Goal: Transaction & Acquisition: Purchase product/service

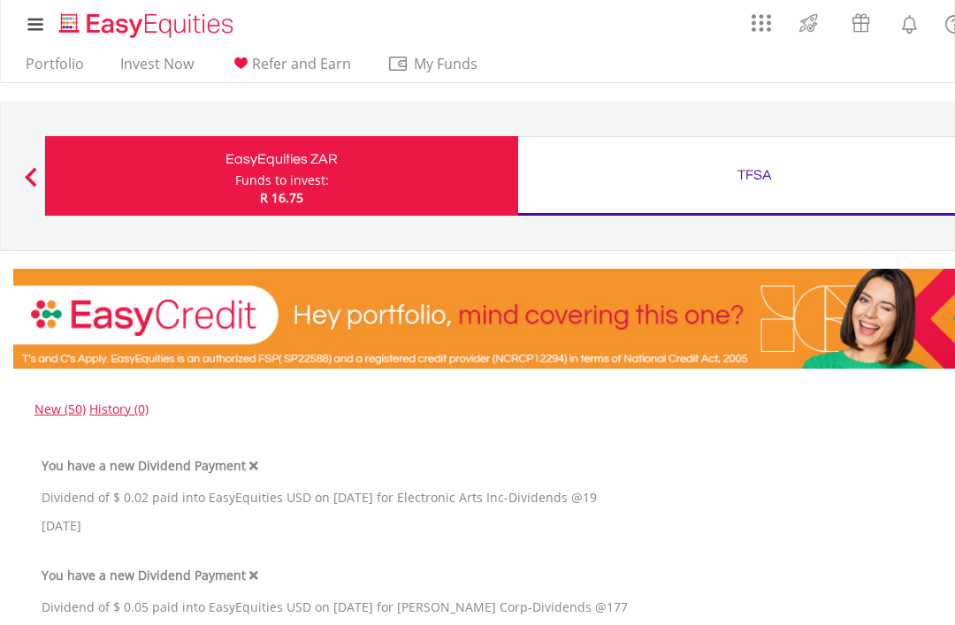
click at [40, 57] on link "Portfolio" at bounding box center [55, 68] width 72 height 27
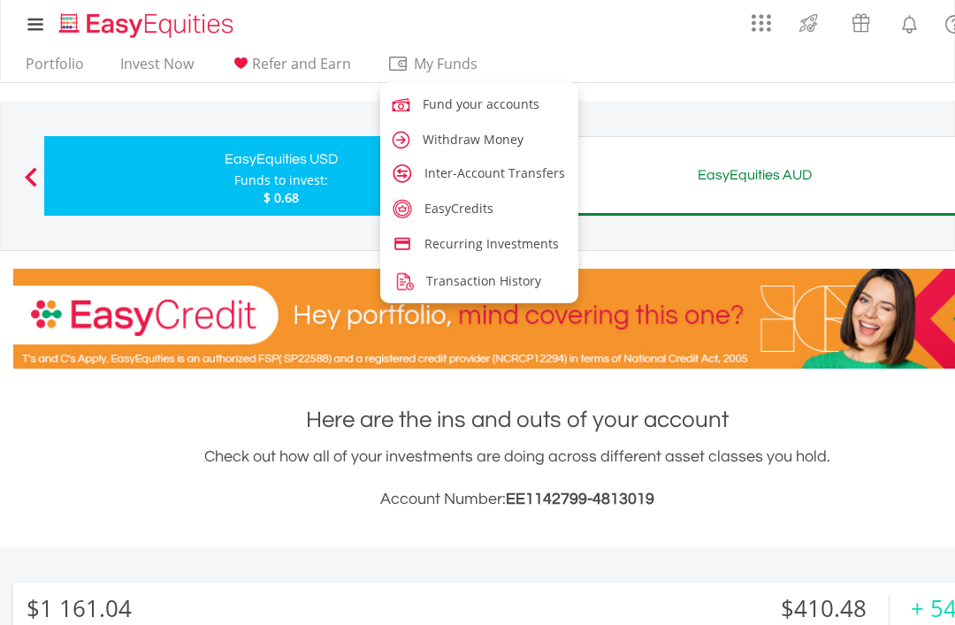
click at [426, 91] on link "Fund your accounts" at bounding box center [479, 103] width 198 height 33
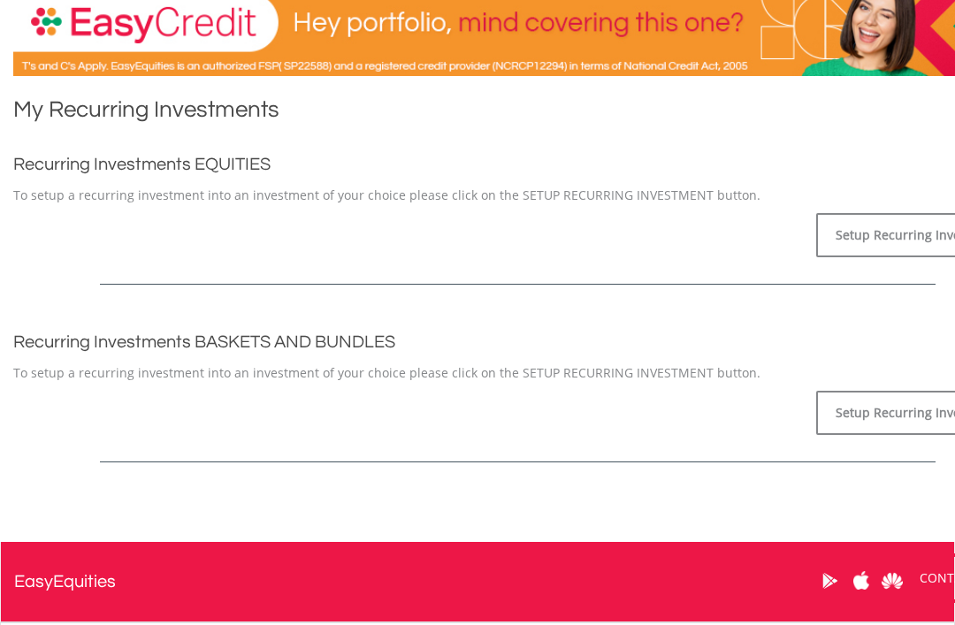
scroll to position [292, 0]
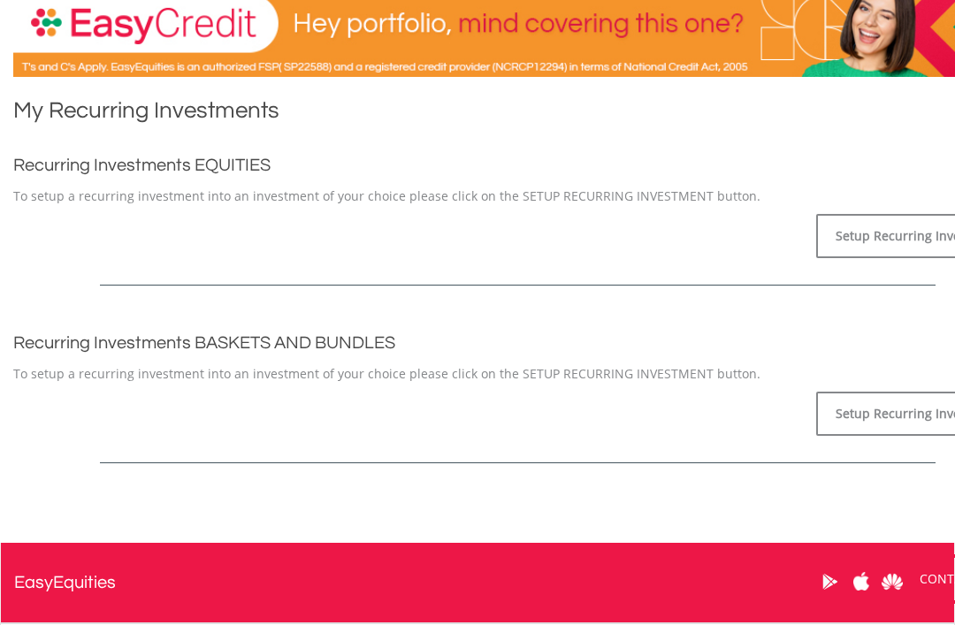
click at [889, 232] on link "Setup Recurring Investment" at bounding box center [918, 236] width 205 height 44
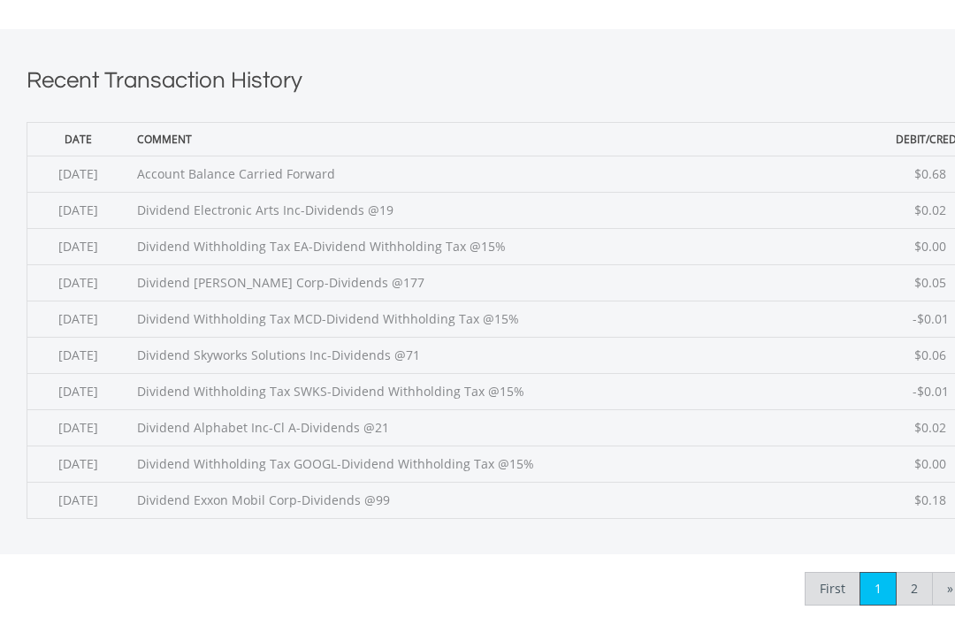
scroll to position [663, 0]
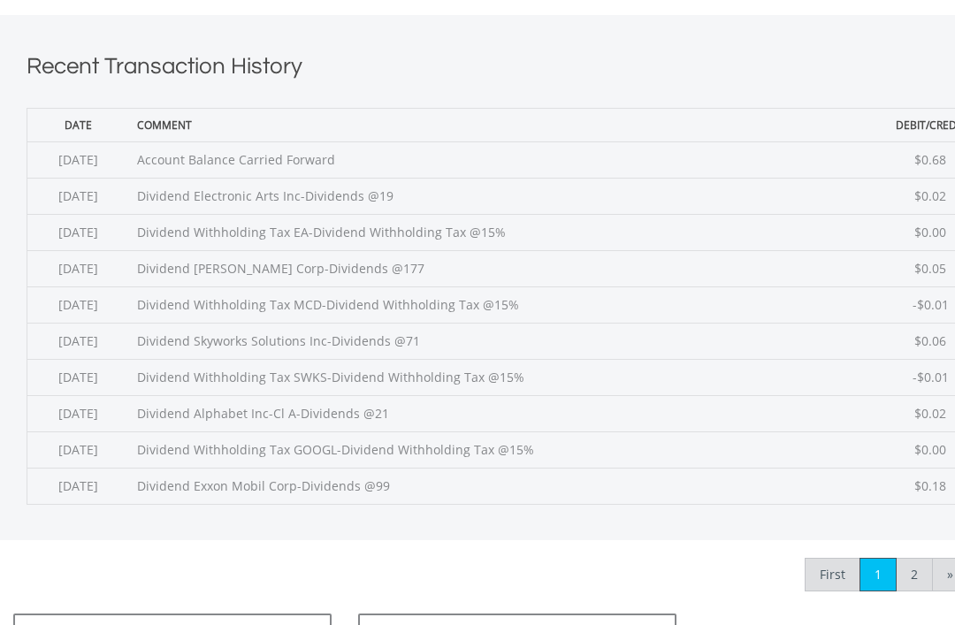
click at [905, 589] on link "2" at bounding box center [914, 575] width 37 height 34
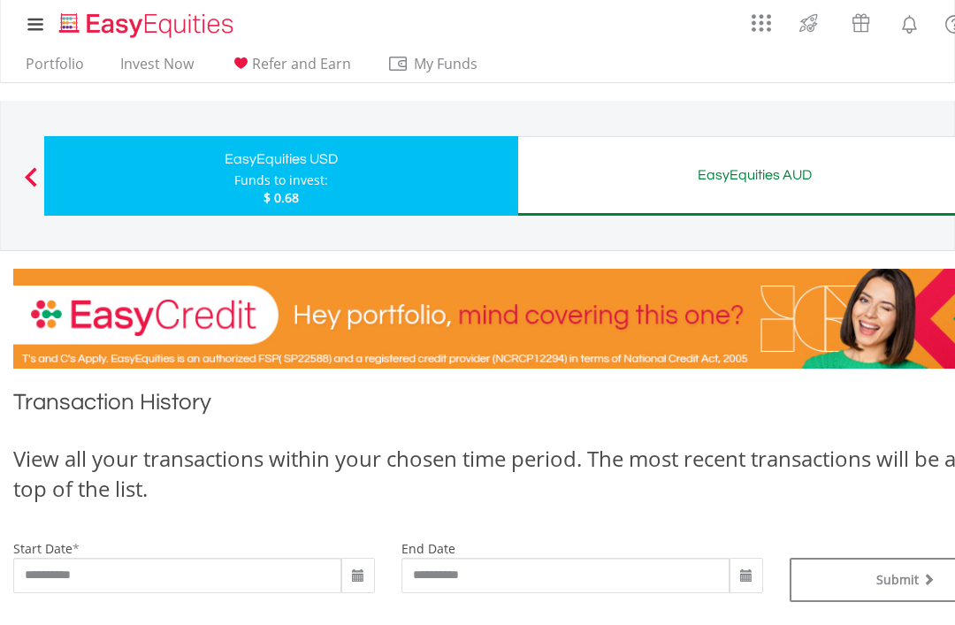
click at [49, 65] on link "Portfolio" at bounding box center [55, 68] width 72 height 27
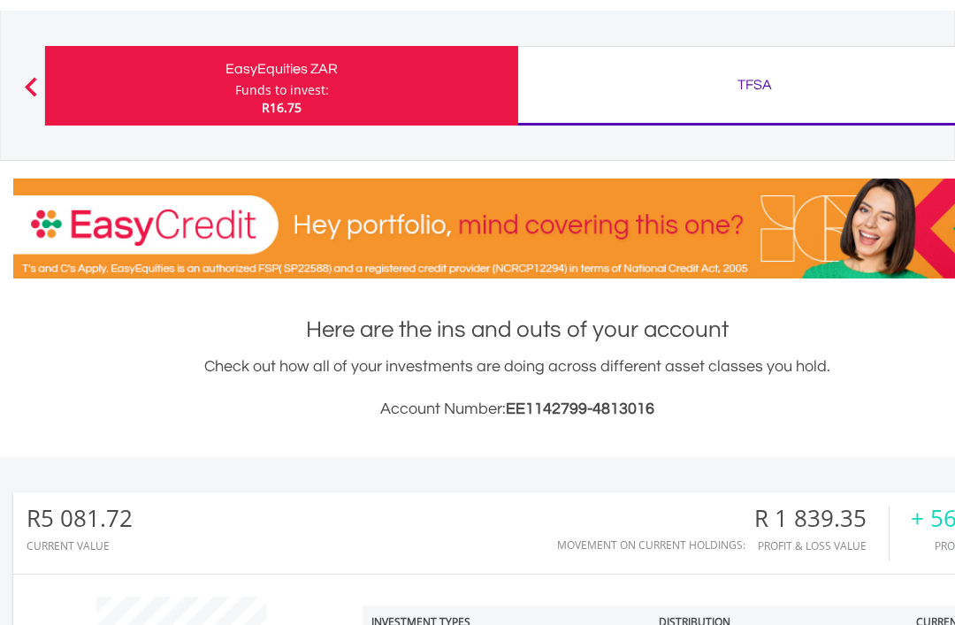
scroll to position [80, 0]
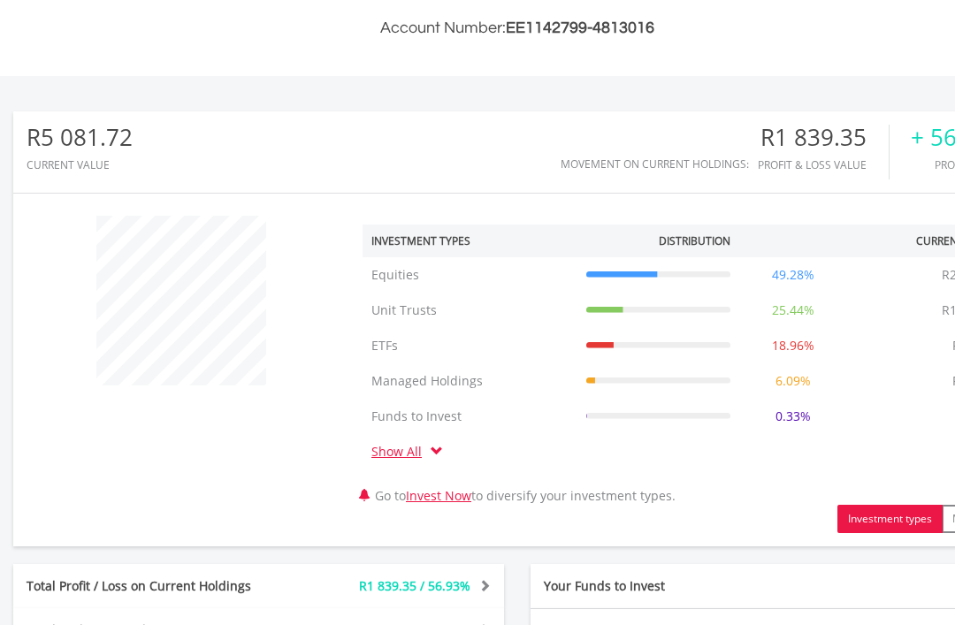
scroll to position [444, 0]
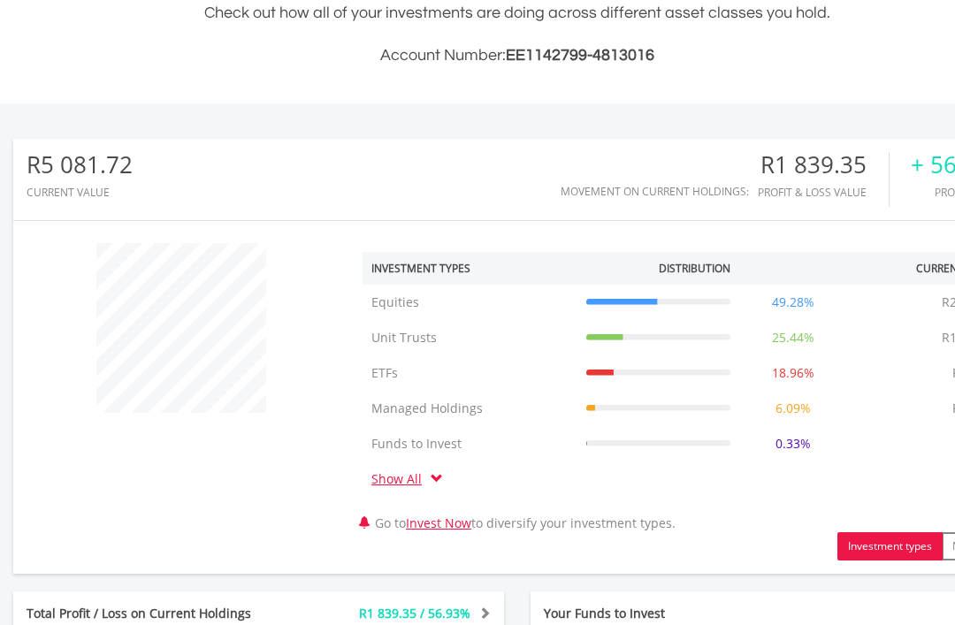
click at [908, 545] on button "Investment types" at bounding box center [889, 546] width 105 height 28
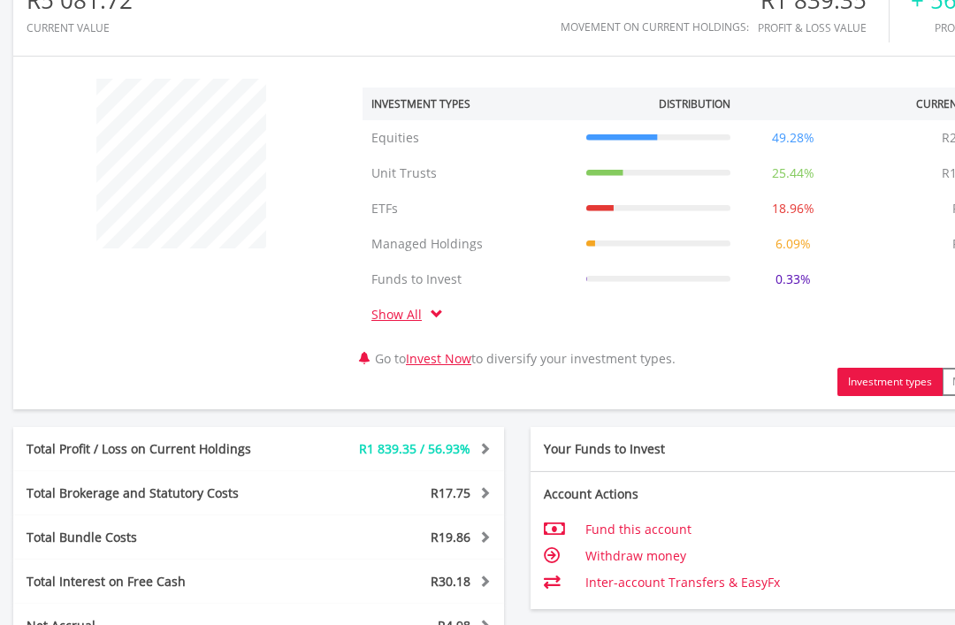
scroll to position [591, 0]
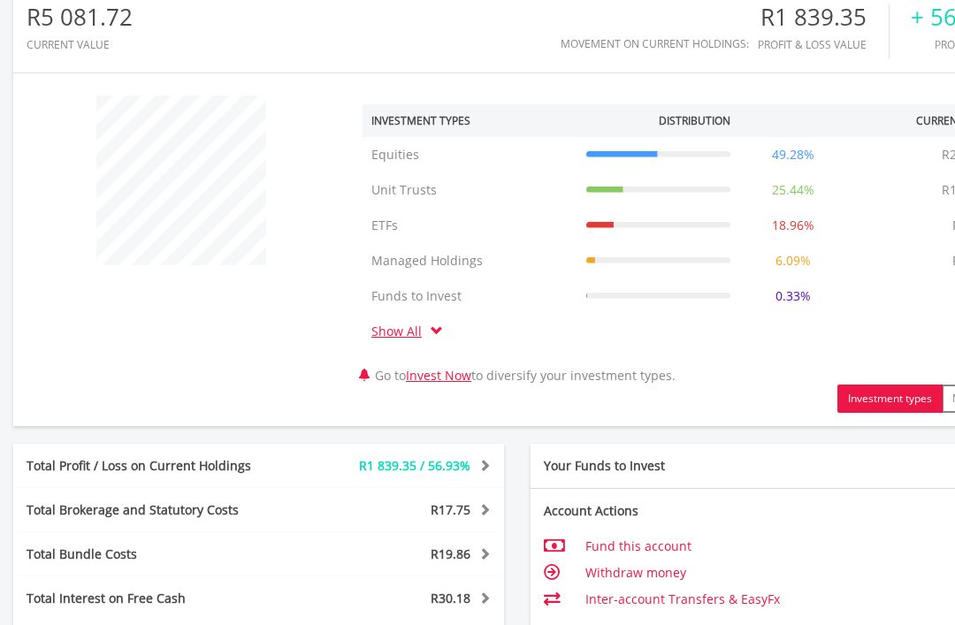
click at [794, 160] on td "49.28%" at bounding box center [793, 154] width 108 height 35
click at [805, 157] on td "49.28%" at bounding box center [793, 154] width 108 height 35
click at [446, 327] on td "Show All" at bounding box center [406, 331] width 89 height 35
click at [434, 331] on span at bounding box center [437, 330] width 12 height 12
click at [440, 332] on span at bounding box center [437, 330] width 12 height 12
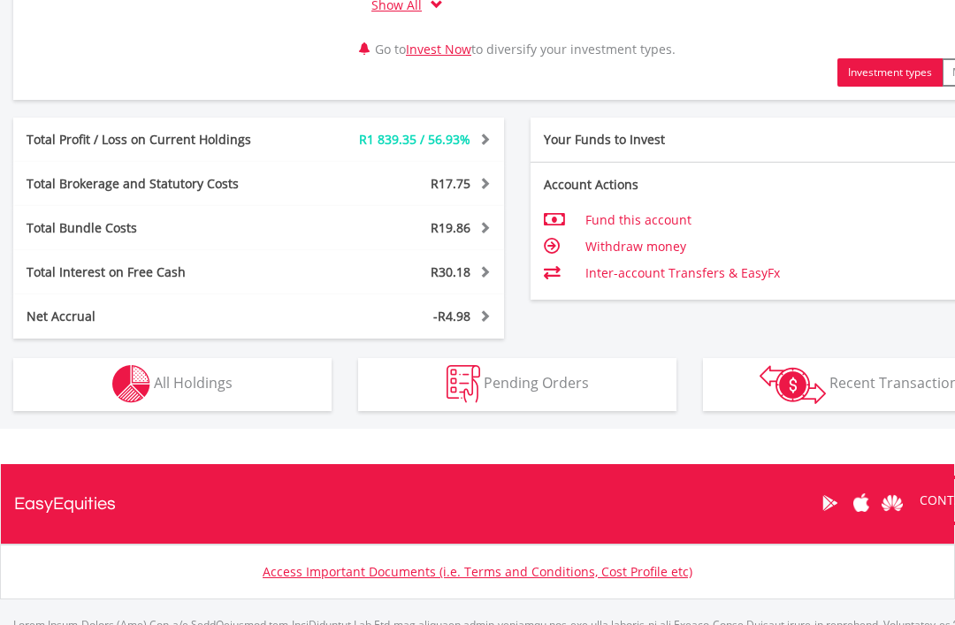
scroll to position [954, 0]
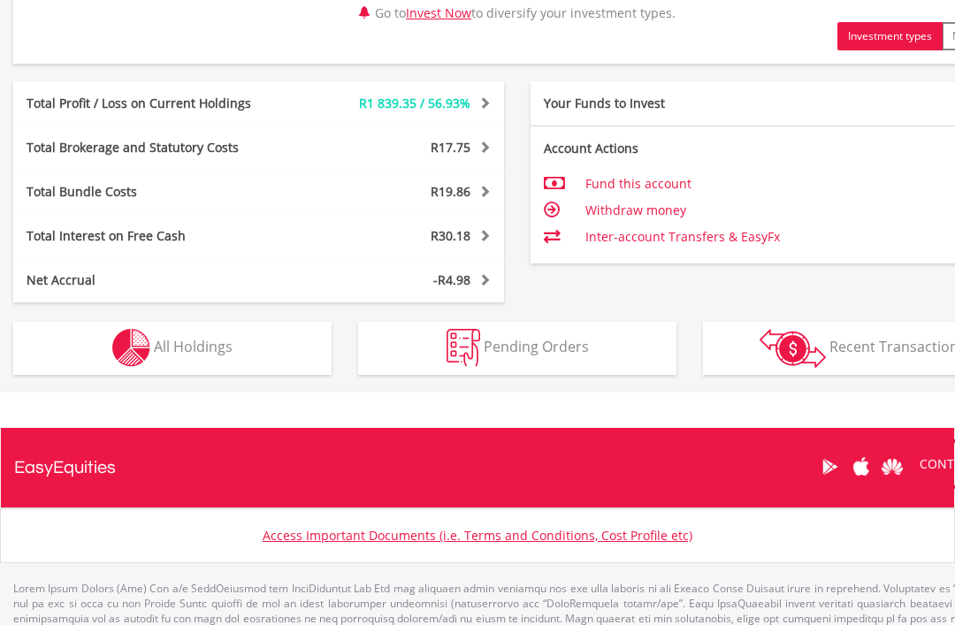
click at [861, 345] on span "Recent Transactions" at bounding box center [897, 346] width 136 height 19
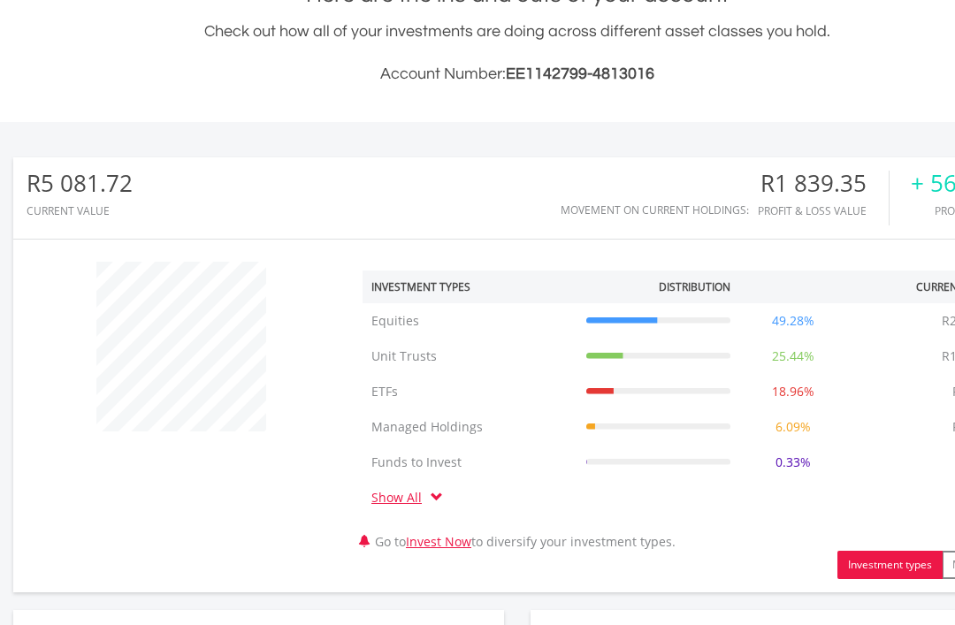
scroll to position [374, 0]
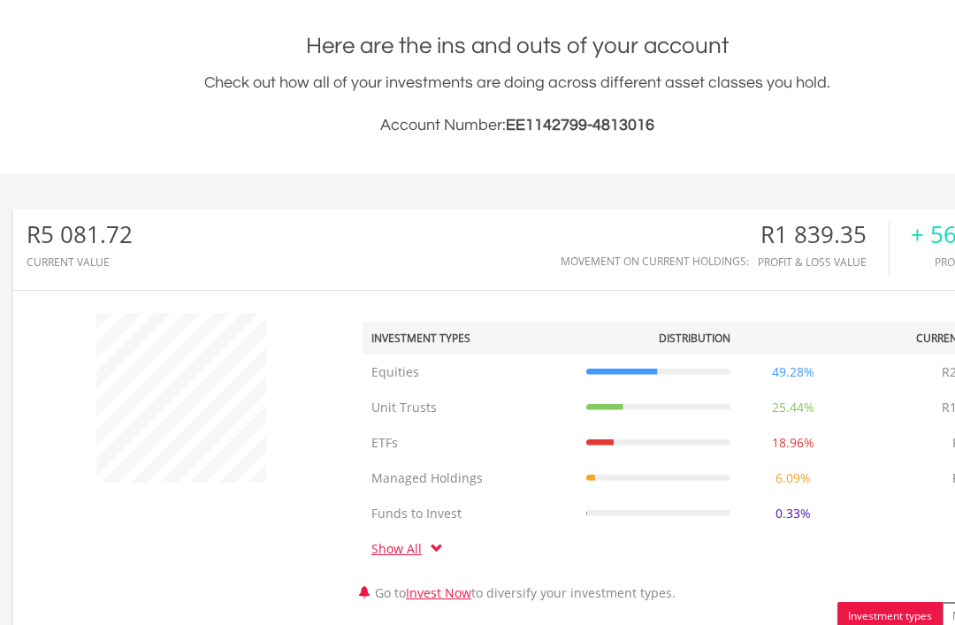
click at [896, 253] on div "+ 56.93% Profit & Loss" at bounding box center [948, 249] width 118 height 55
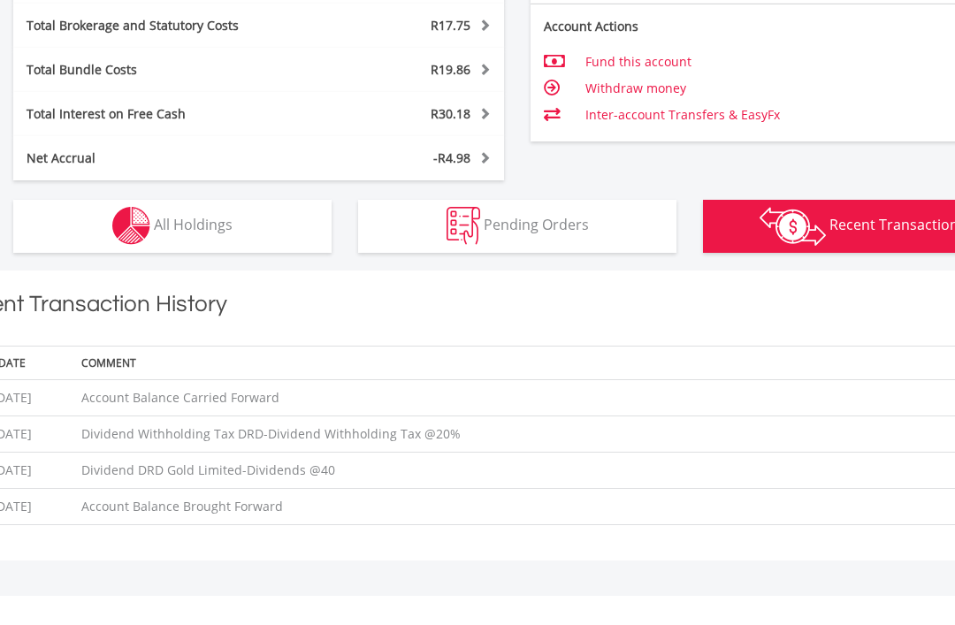
scroll to position [1074, 0]
click at [592, 232] on button "Pending Orders Pending Orders" at bounding box center [517, 228] width 318 height 53
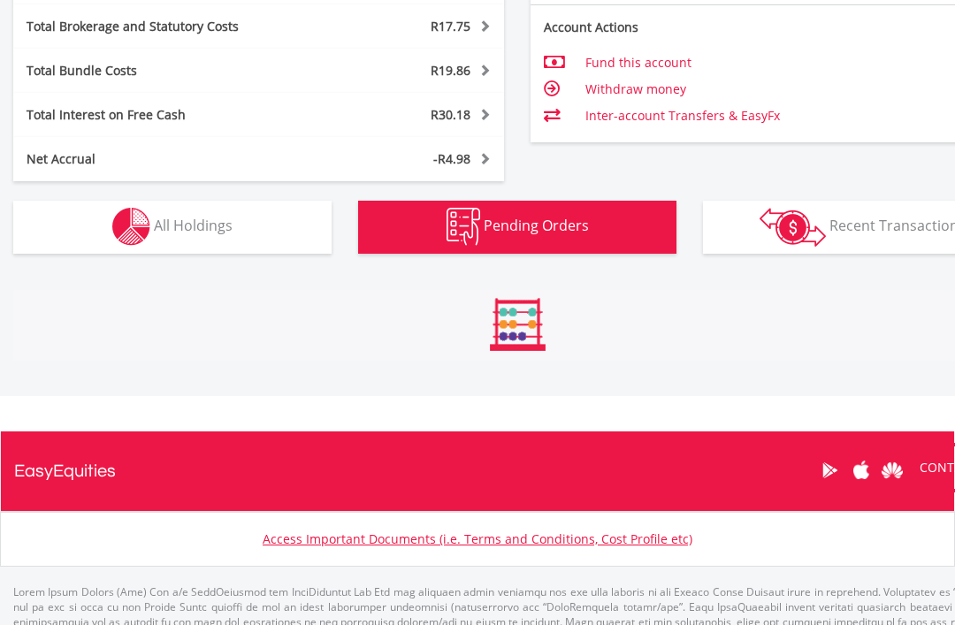
scroll to position [1052, 0]
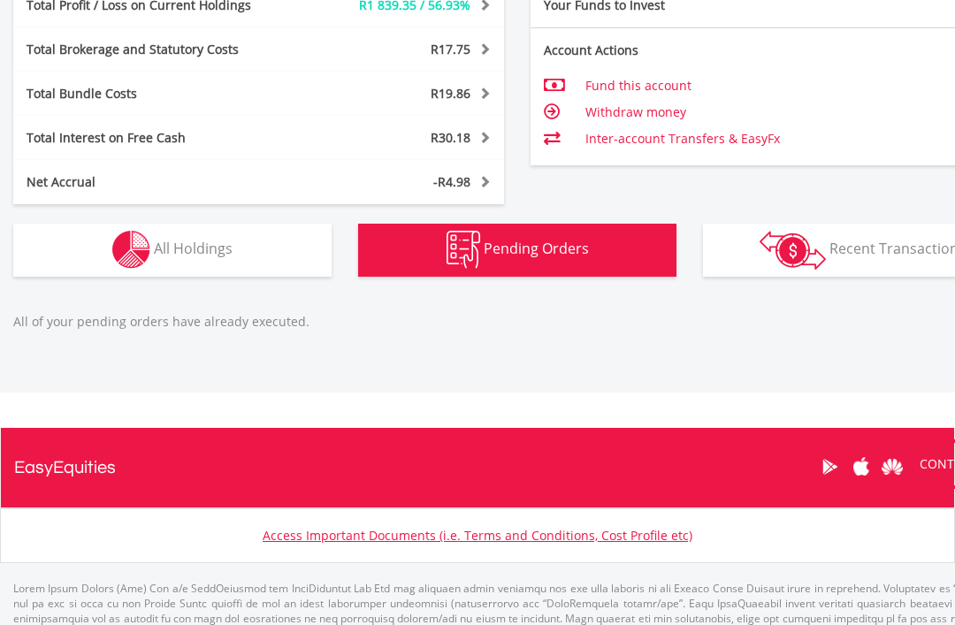
click at [278, 258] on button "Holdings All Holdings" at bounding box center [172, 250] width 318 height 53
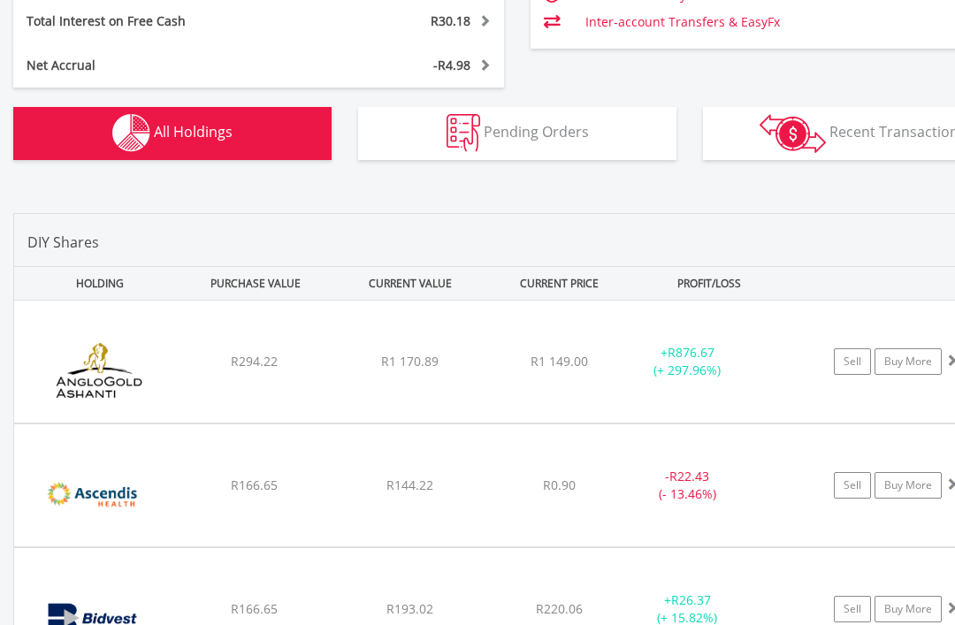
scroll to position [1169, 0]
click at [906, 363] on link "Buy More" at bounding box center [907, 361] width 67 height 27
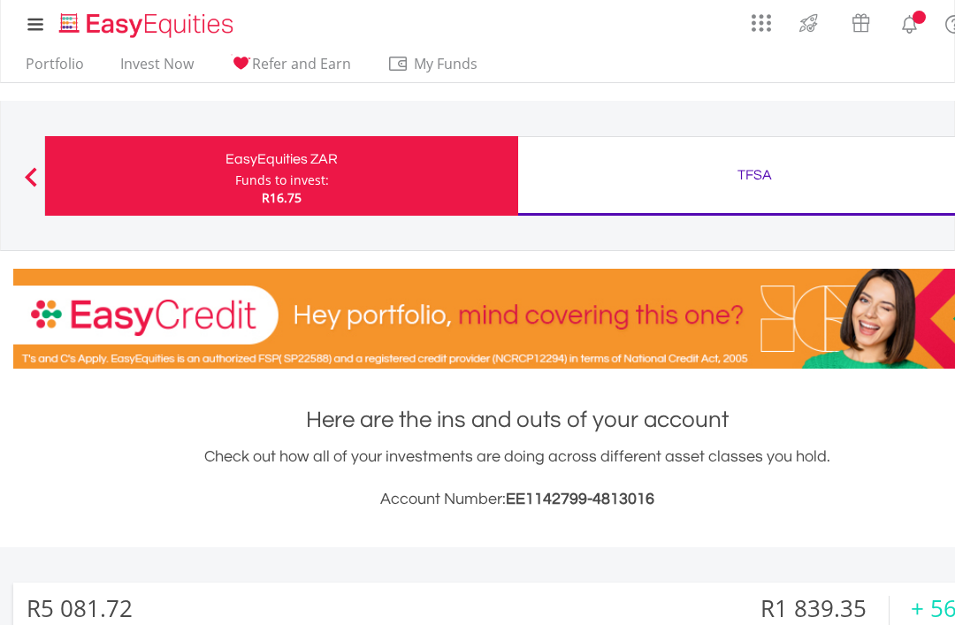
scroll to position [170, 336]
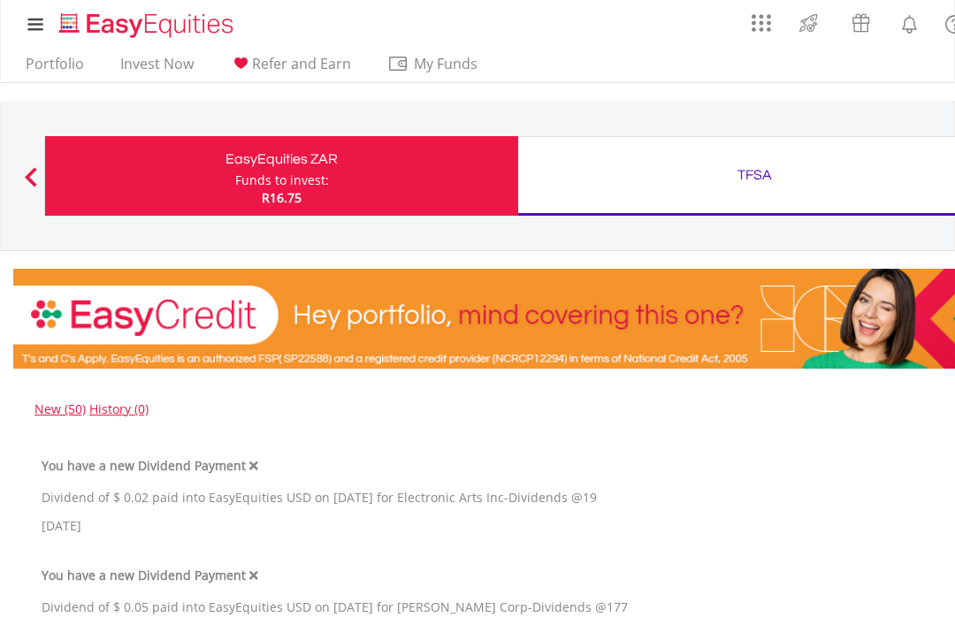
click at [823, 212] on div "TFSA Funds to invest: R16.75" at bounding box center [755, 176] width 474 height 80
click at [833, 202] on div "TFSA Funds to invest: R16.75" at bounding box center [755, 176] width 474 height 80
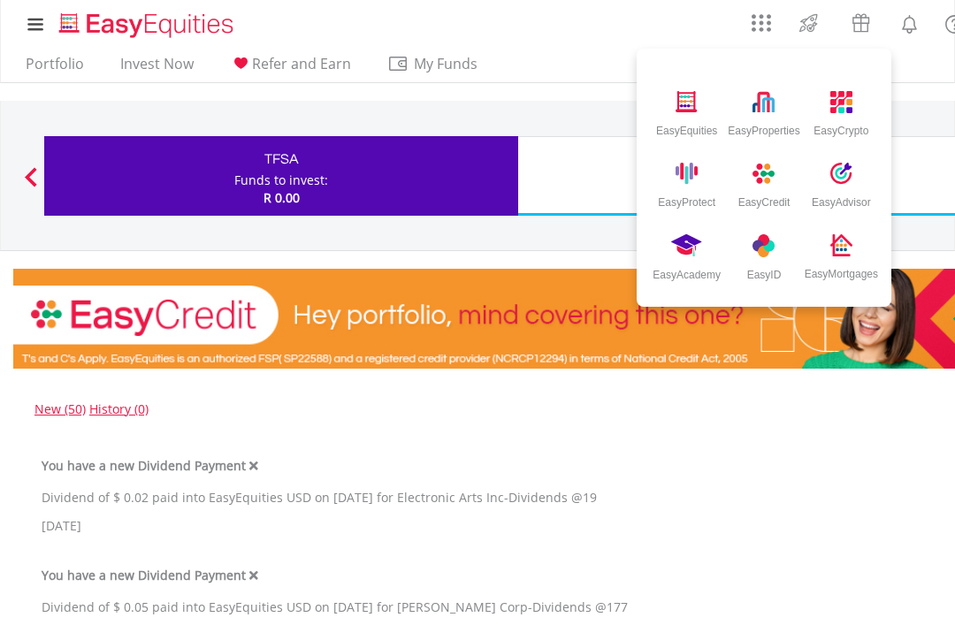
click at [768, 274] on div "EasyID" at bounding box center [764, 271] width 34 height 19
